Goal: Information Seeking & Learning: Find specific page/section

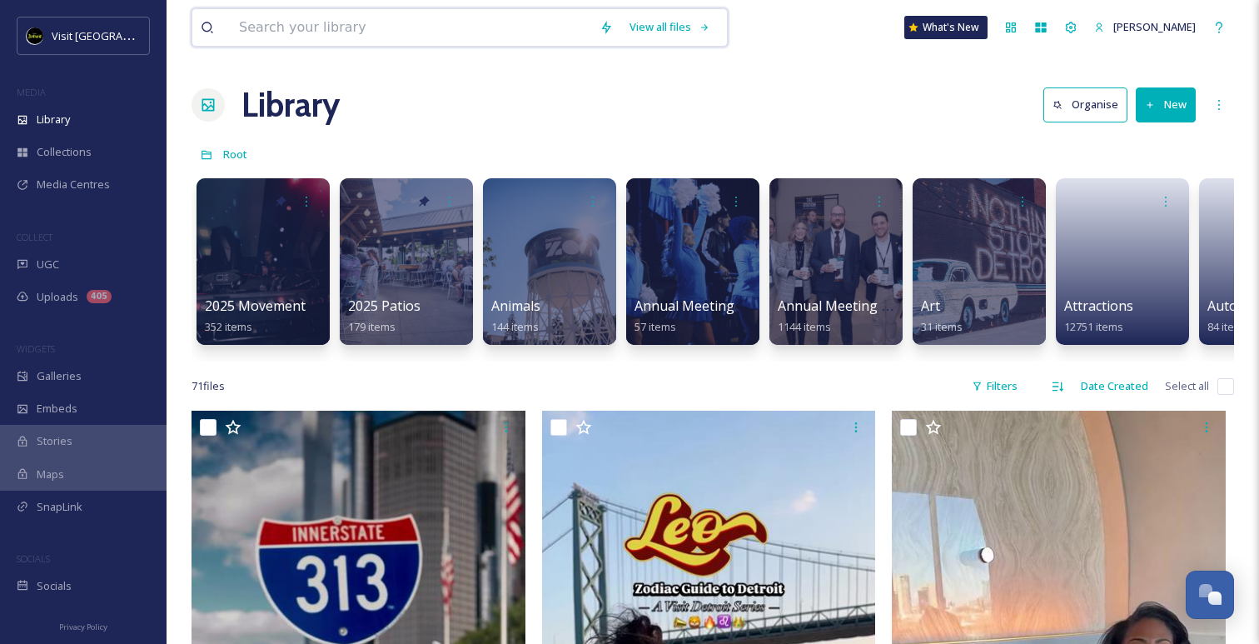
click at [348, 28] on input at bounding box center [411, 27] width 360 height 37
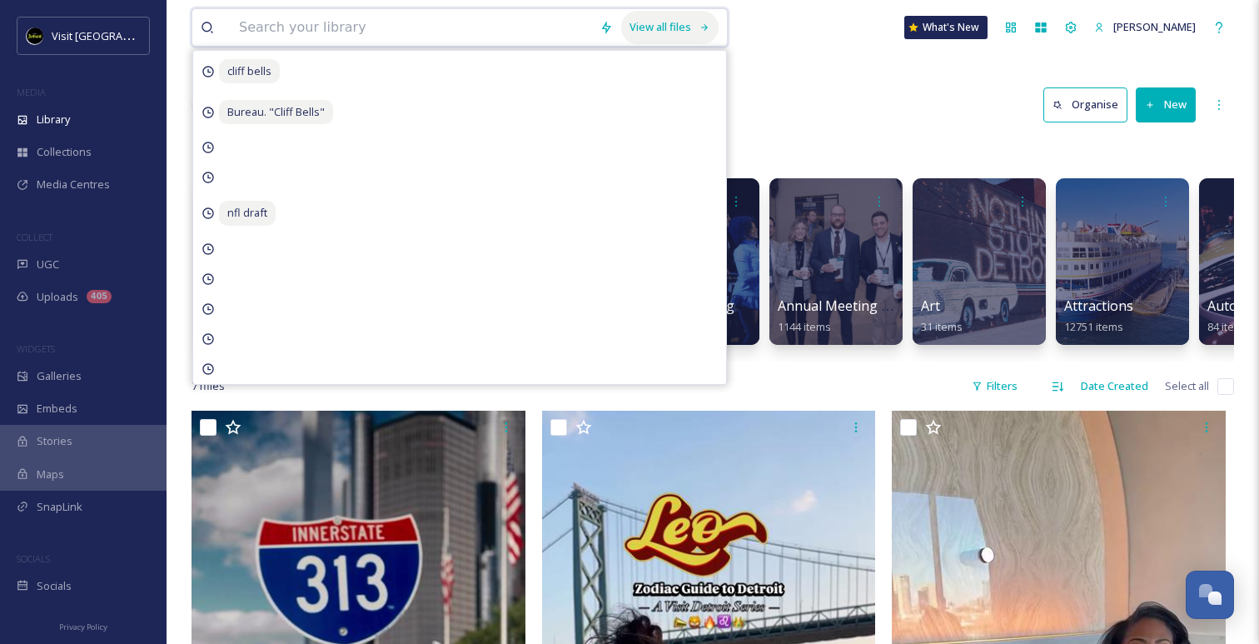
click at [646, 31] on div "View all files" at bounding box center [669, 27] width 97 height 32
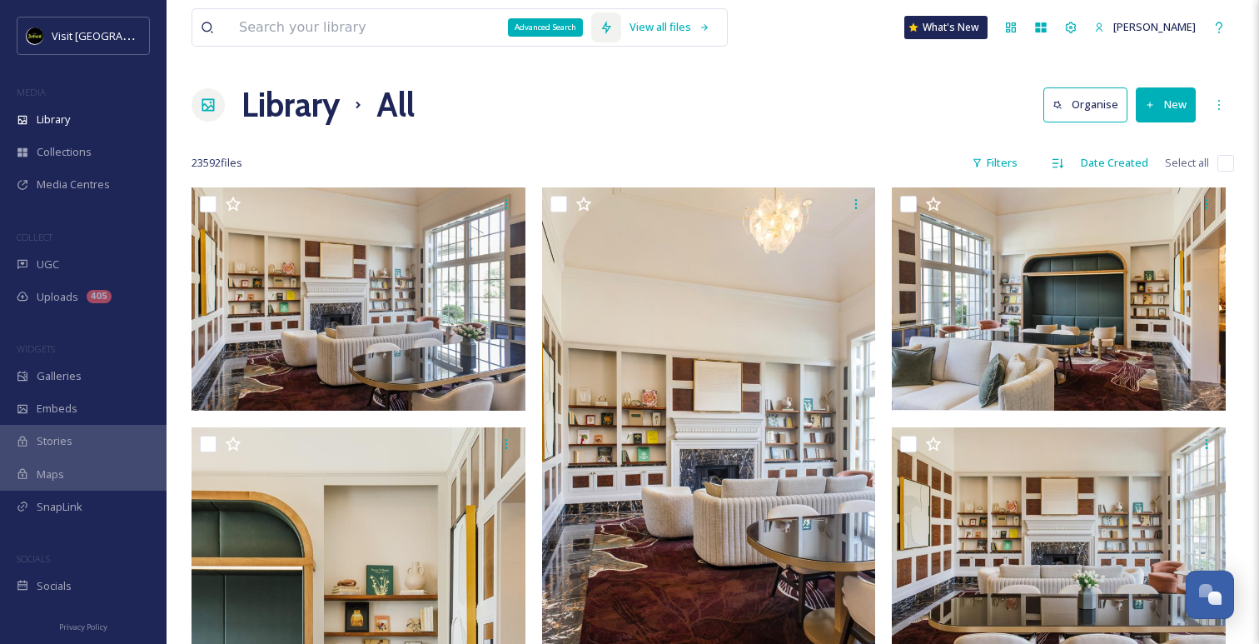
click at [591, 22] on div "Advanced Search" at bounding box center [606, 27] width 30 height 30
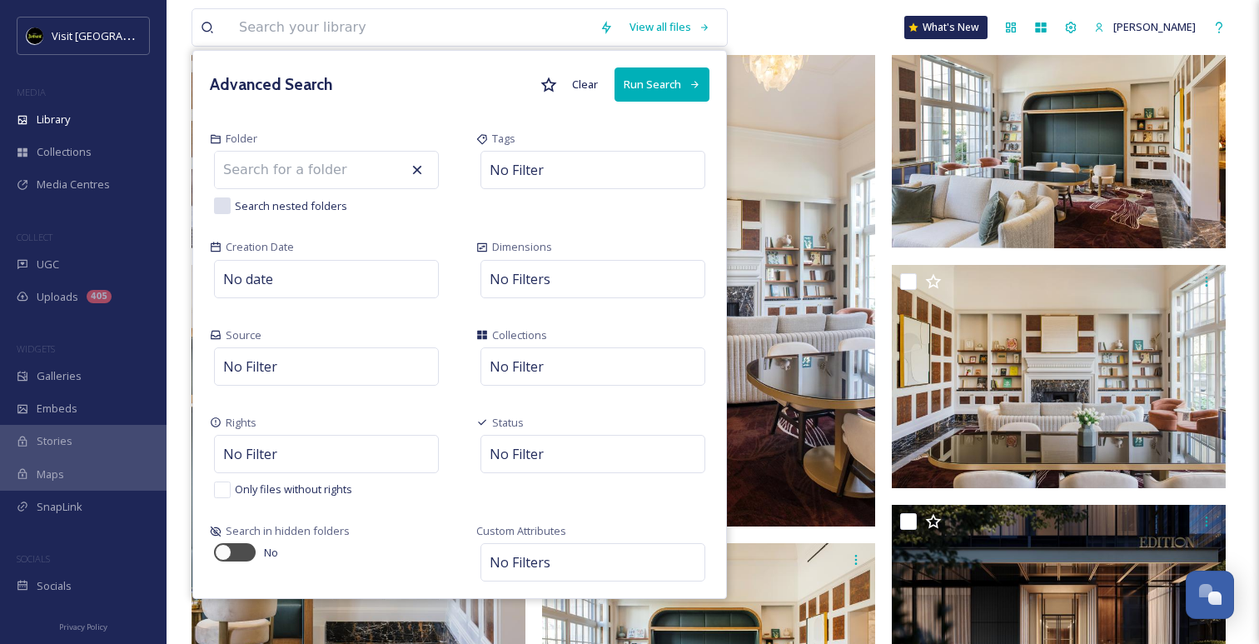
scroll to position [170, 0]
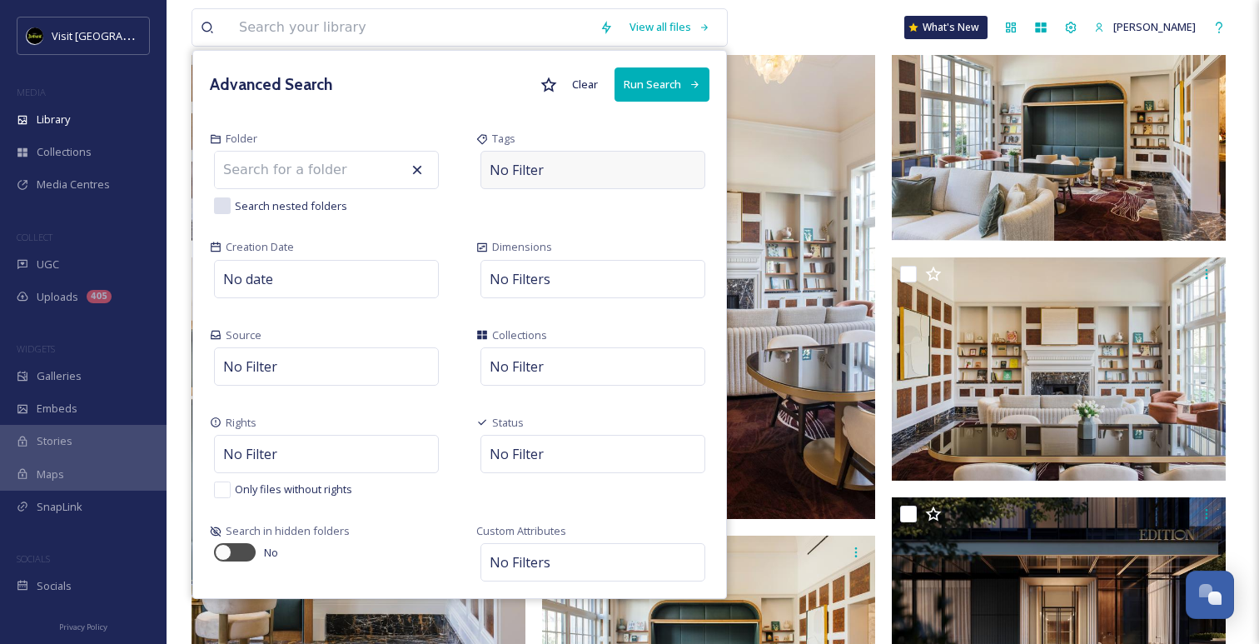
click at [544, 168] on div "No Filter" at bounding box center [592, 170] width 225 height 38
click at [554, 170] on input at bounding box center [573, 170] width 167 height 20
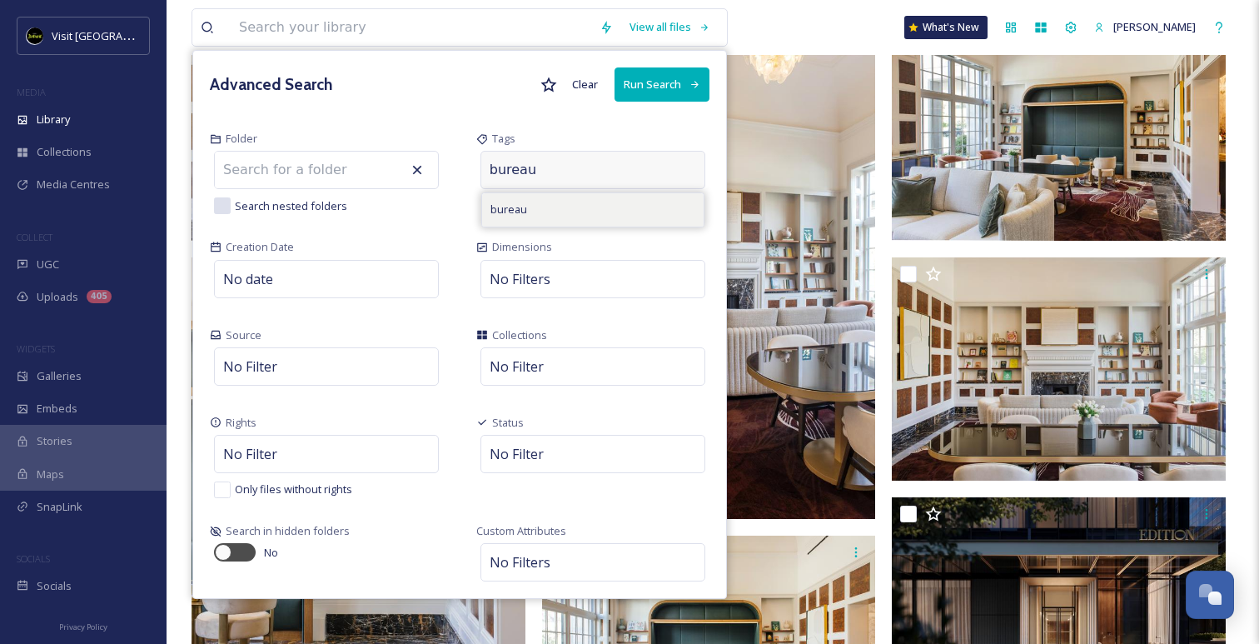
type input "bureau"
click at [554, 222] on div "bureau" at bounding box center [592, 209] width 221 height 32
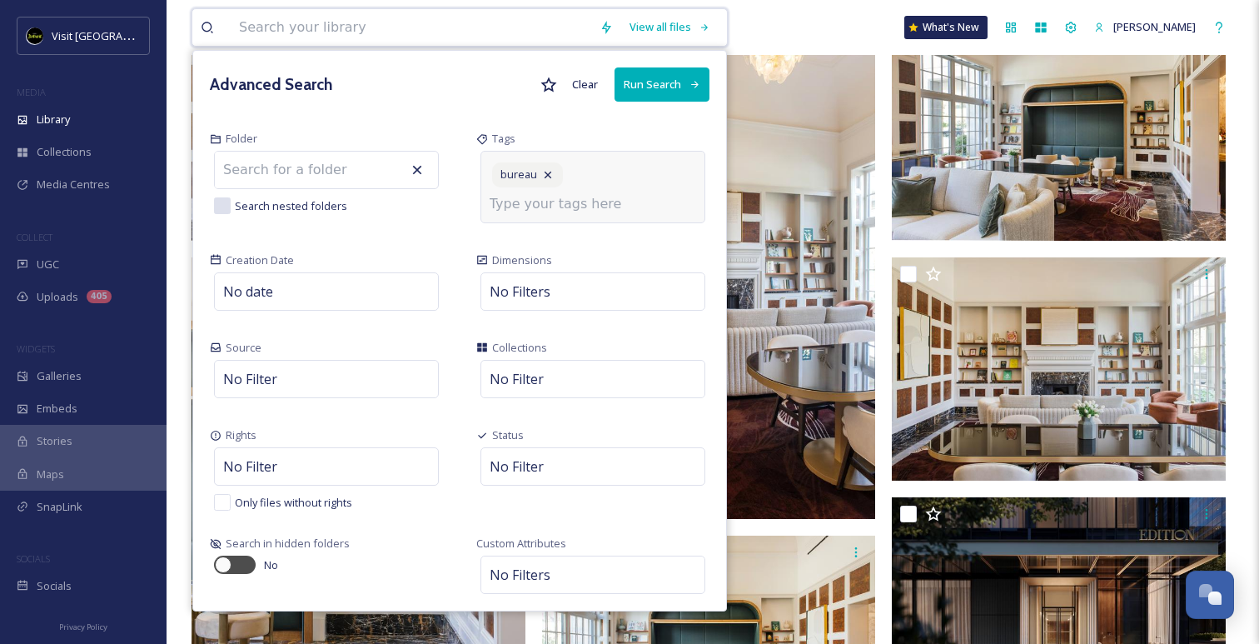
click at [633, 82] on button "Run Search" at bounding box center [661, 84] width 95 height 34
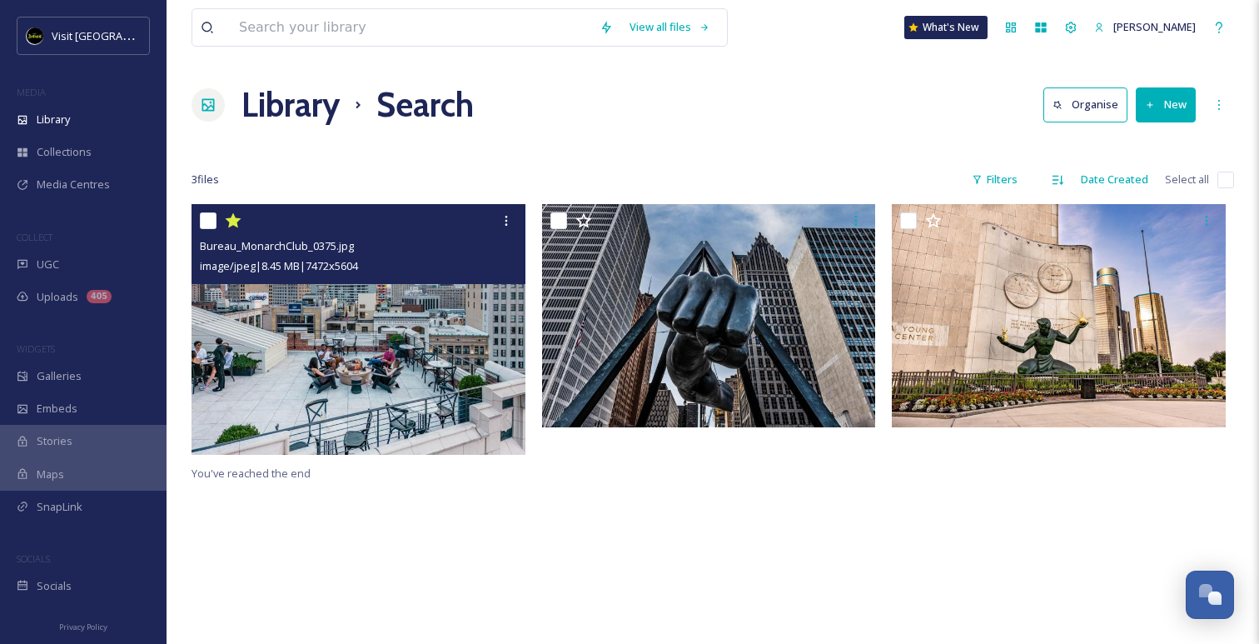
click at [445, 421] on img at bounding box center [358, 329] width 334 height 251
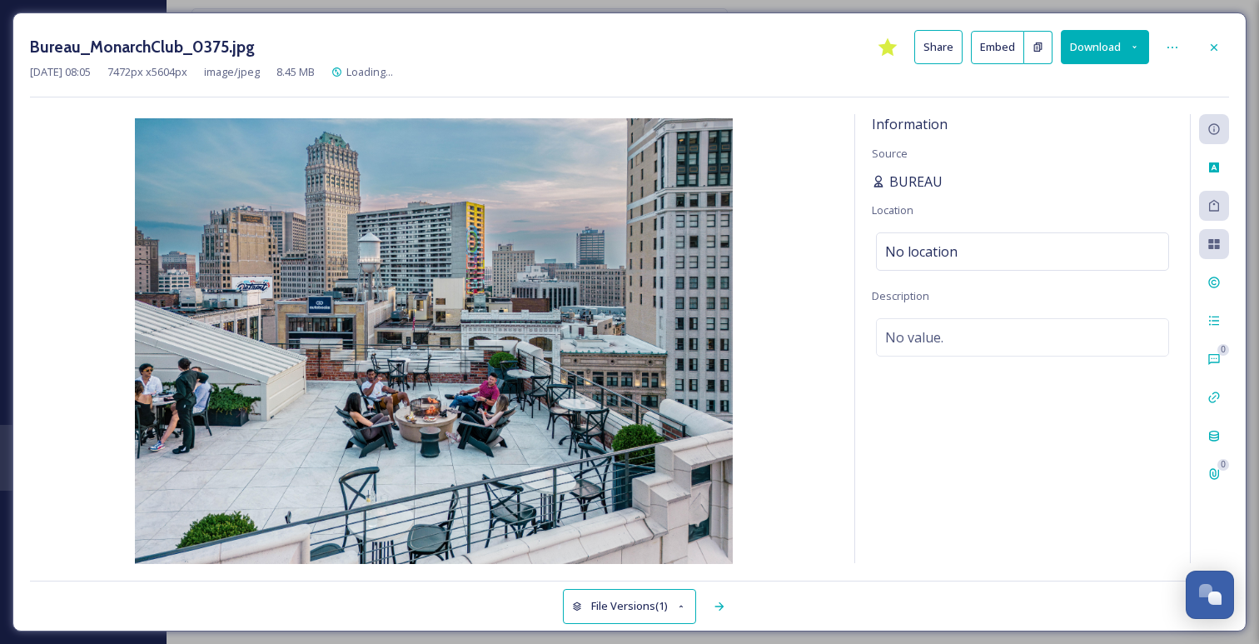
click at [889, 181] on span "BUREAU" at bounding box center [915, 182] width 53 height 20
click at [917, 181] on span "BUREAU" at bounding box center [915, 182] width 53 height 20
click at [882, 180] on icon at bounding box center [878, 181] width 13 height 13
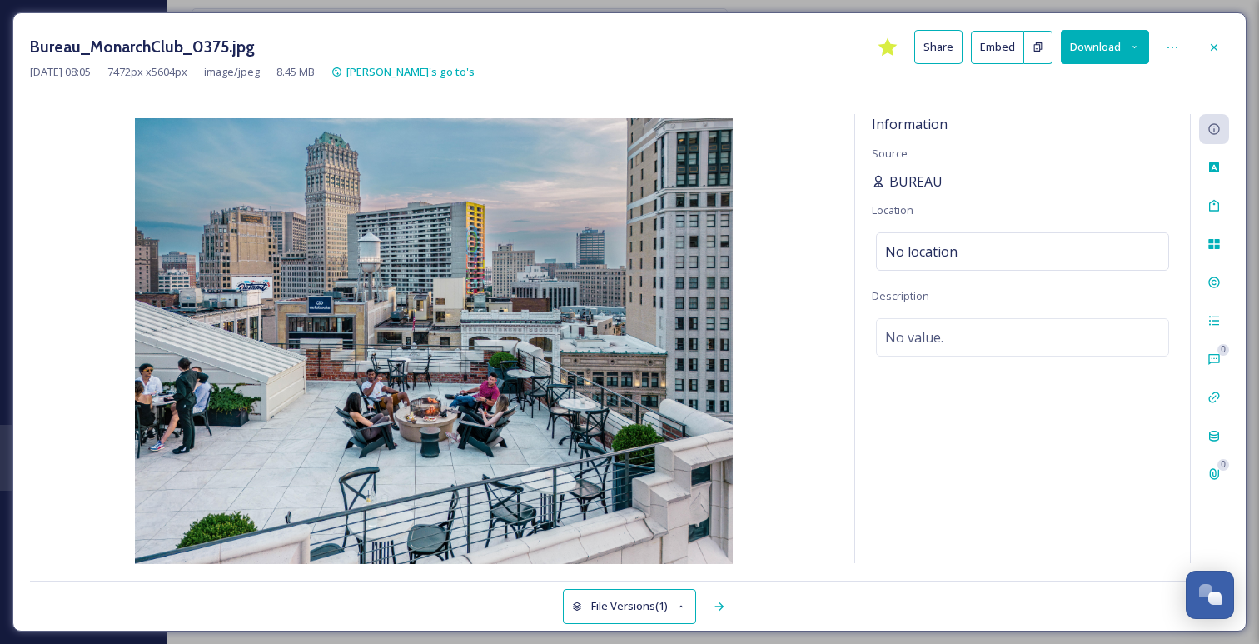
click at [904, 176] on span "BUREAU" at bounding box center [915, 182] width 53 height 20
click at [722, 609] on icon at bounding box center [719, 605] width 13 height 13
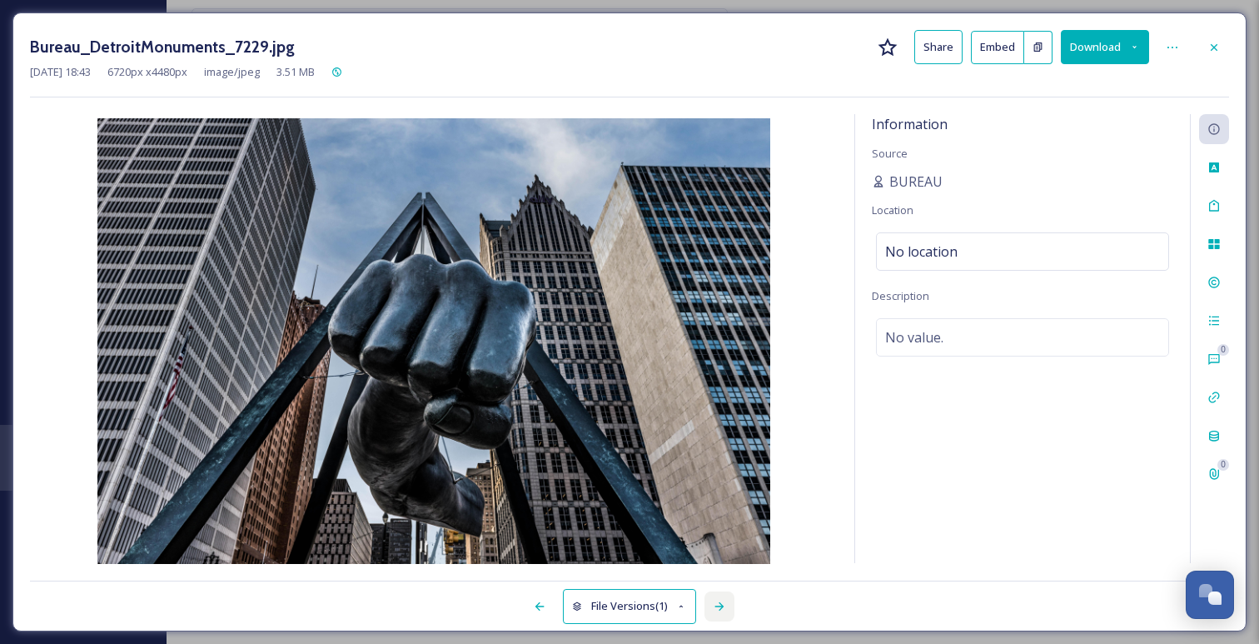
click at [722, 609] on icon at bounding box center [719, 605] width 13 height 13
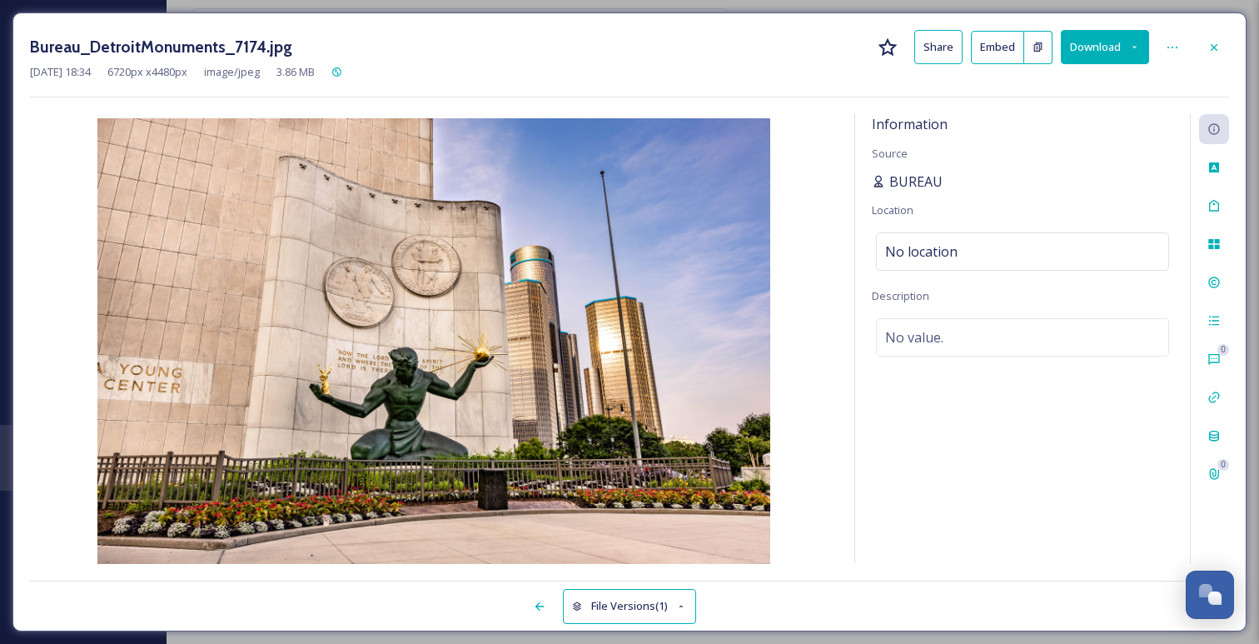
click at [917, 179] on span "BUREAU" at bounding box center [915, 182] width 53 height 20
click at [943, 187] on div "BUREAU" at bounding box center [1022, 182] width 301 height 20
click at [933, 187] on span "BUREAU" at bounding box center [915, 182] width 53 height 20
click at [1169, 41] on icon at bounding box center [1172, 47] width 13 height 13
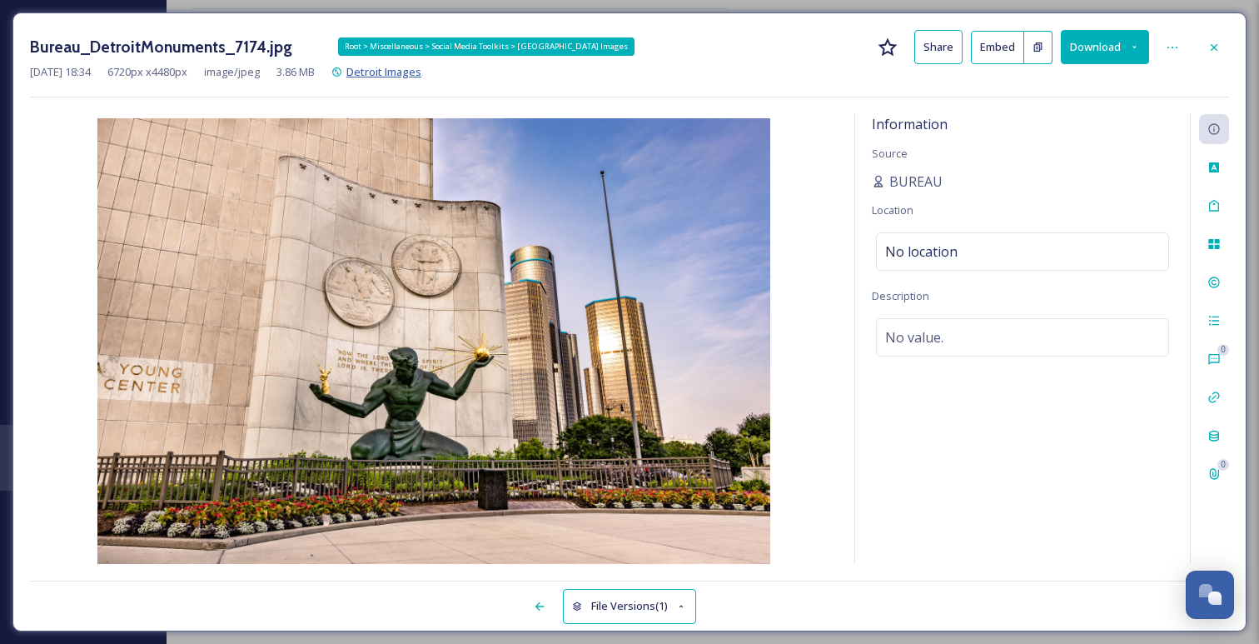
click at [411, 73] on span "Detroit Images" at bounding box center [383, 71] width 75 height 15
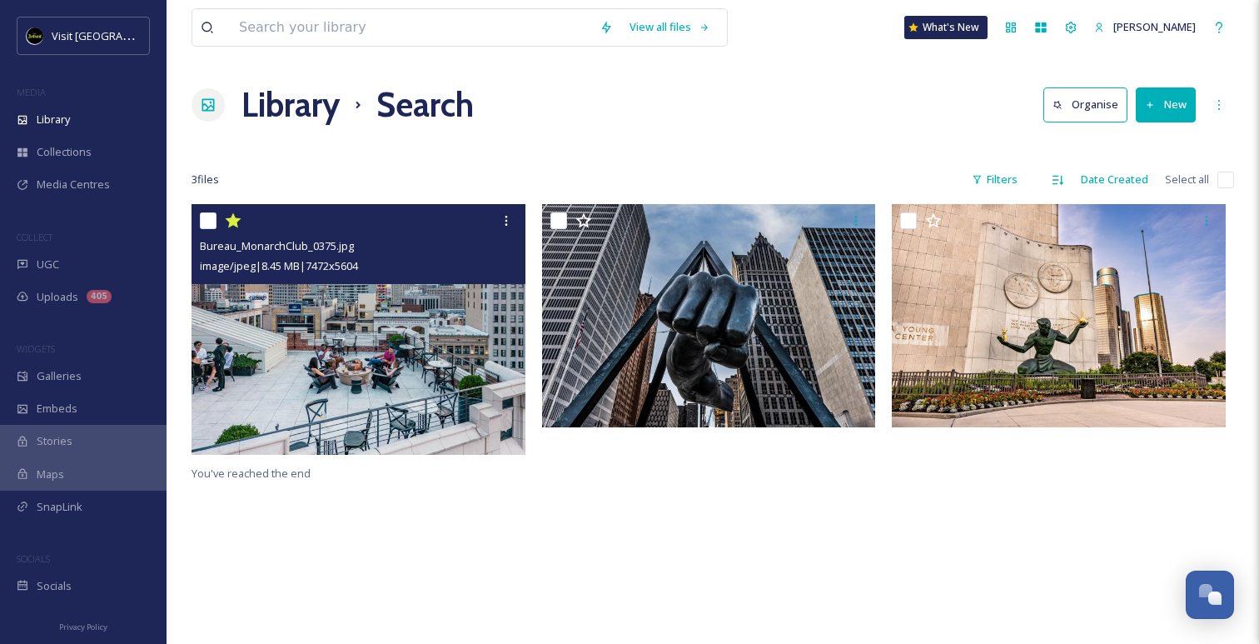
click at [410, 359] on img at bounding box center [358, 329] width 334 height 251
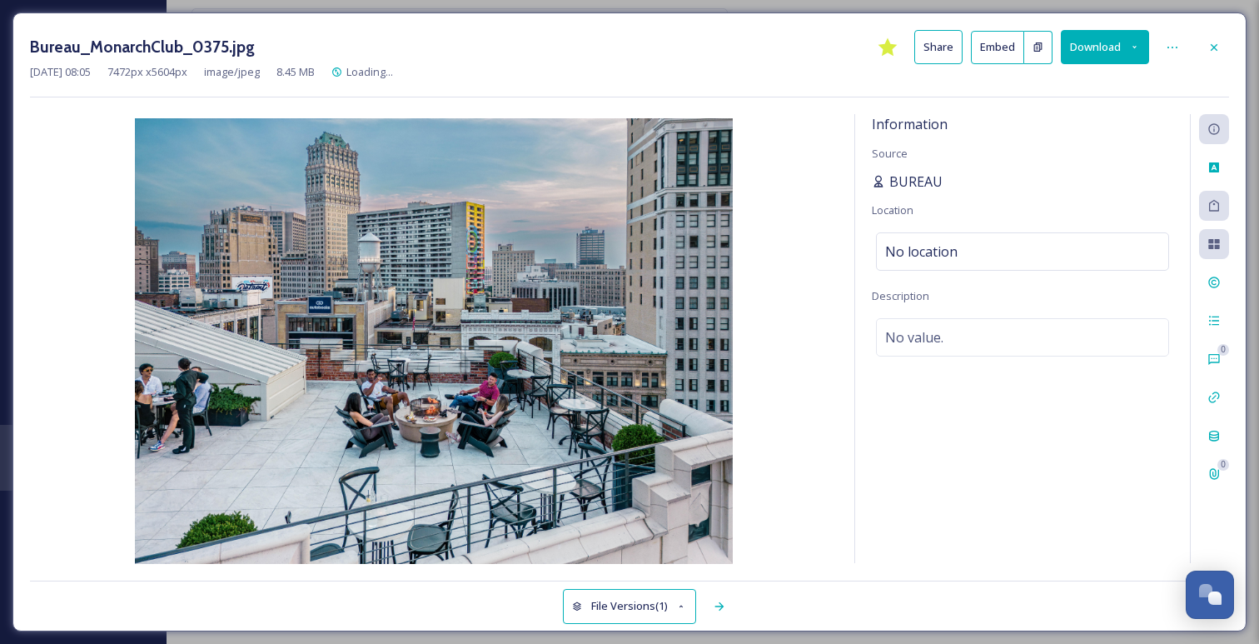
click at [913, 180] on span "BUREAU" at bounding box center [915, 182] width 53 height 20
click at [919, 176] on span "BUREAU" at bounding box center [915, 182] width 53 height 20
click at [1038, 43] on icon at bounding box center [1037, 47] width 11 height 11
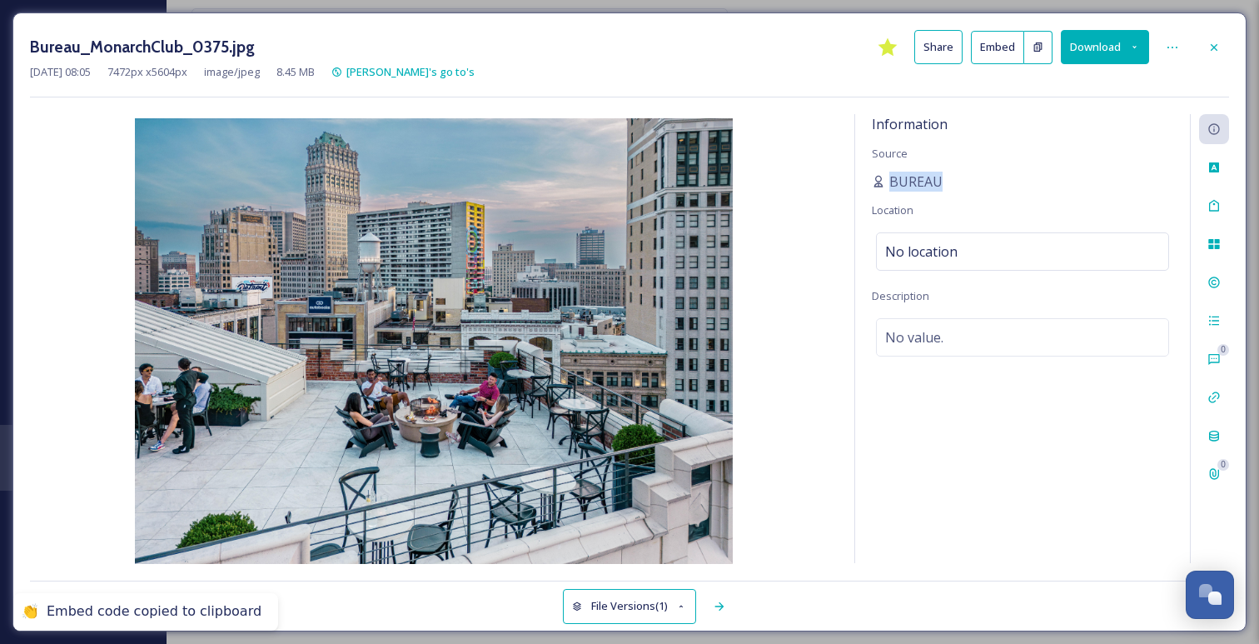
click at [940, 46] on button "Share" at bounding box center [938, 47] width 48 height 34
click at [1162, 51] on div at bounding box center [1172, 47] width 30 height 30
click at [633, 611] on button "File Versions (1)" at bounding box center [629, 606] width 133 height 34
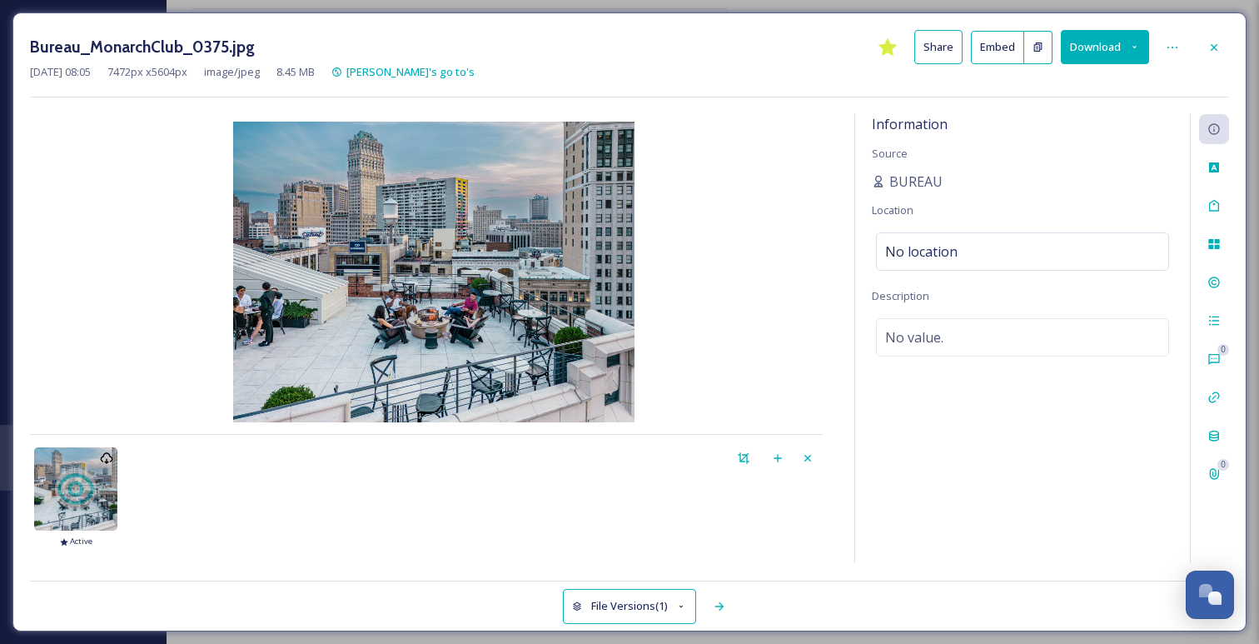
click at [633, 611] on button "File Versions (1)" at bounding box center [629, 606] width 133 height 34
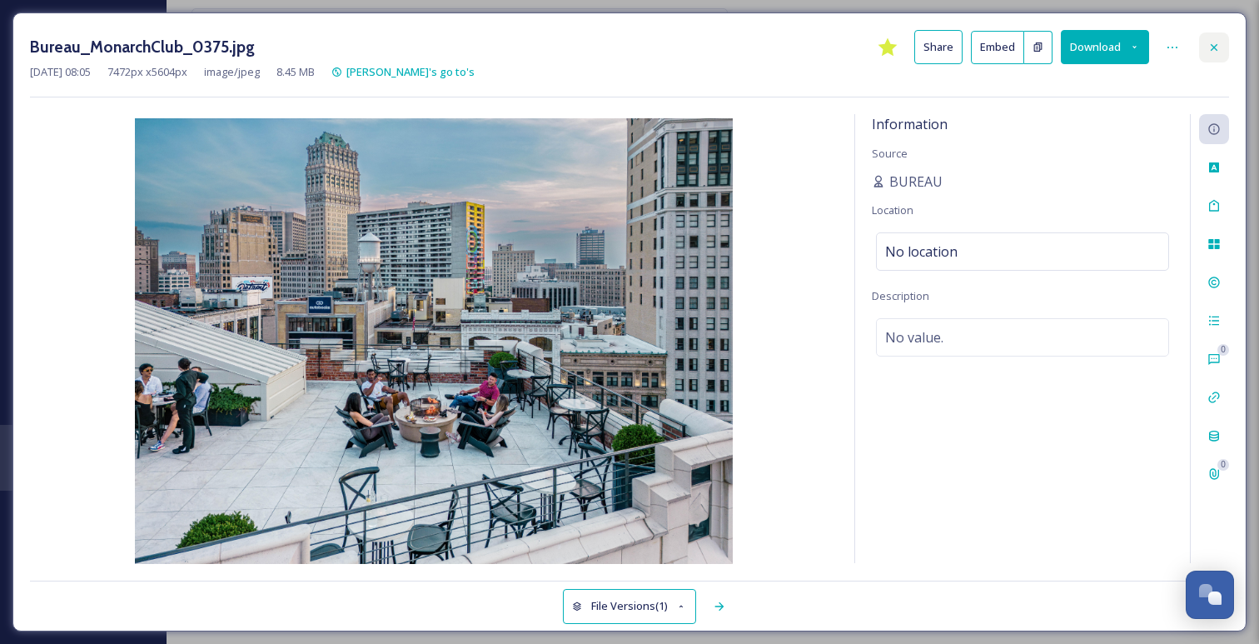
click at [1208, 49] on icon at bounding box center [1213, 47] width 13 height 13
